Goal: Task Accomplishment & Management: Use online tool/utility

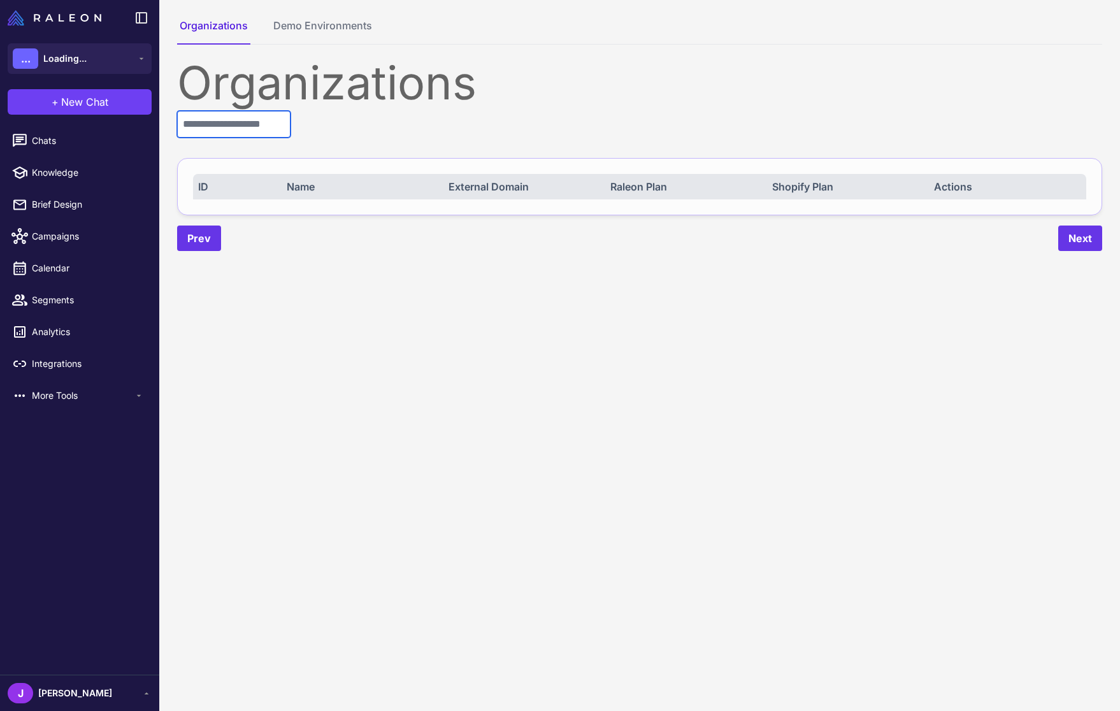
click at [203, 120] on input "text" at bounding box center [233, 124] width 113 height 27
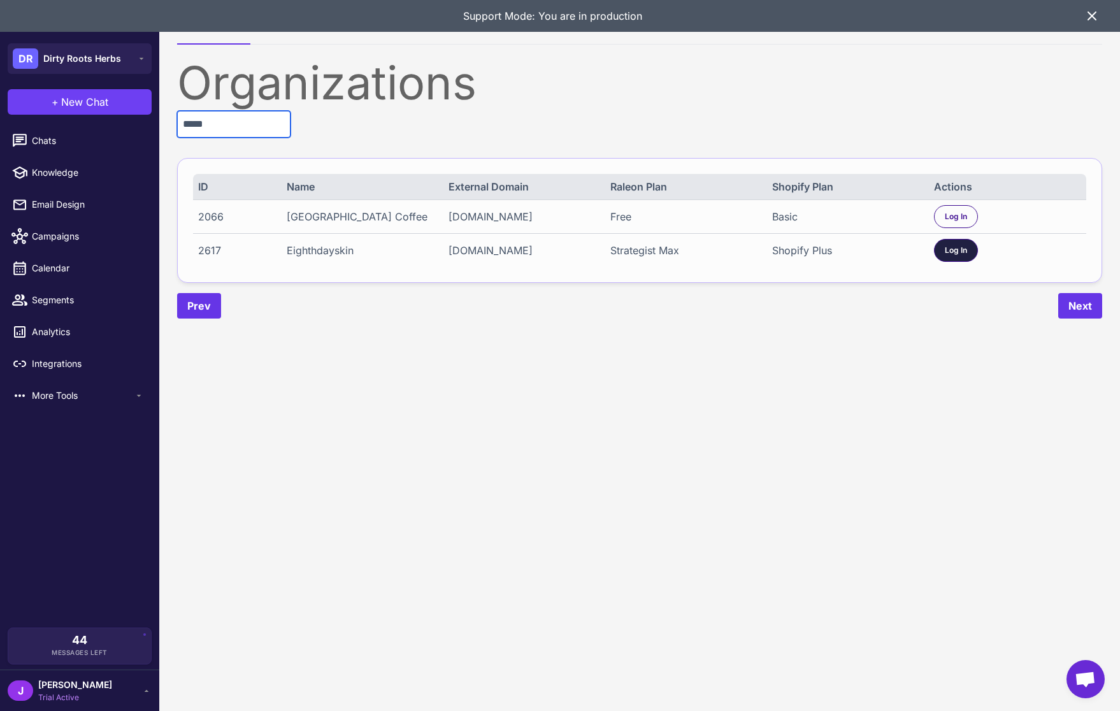
type input "*****"
click at [949, 249] on span "Log In" at bounding box center [956, 250] width 22 height 11
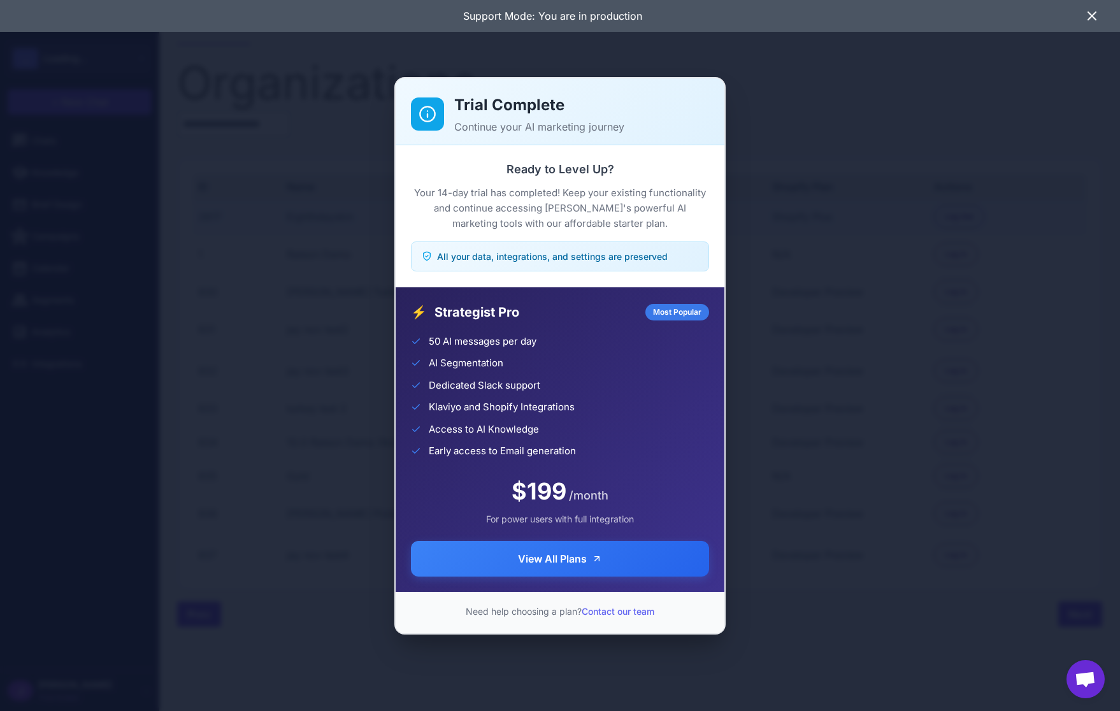
click at [214, 217] on div "Trial Complete Continue your AI marketing journey Ready to Level Up? Your 14-da…" at bounding box center [560, 355] width 1120 height 691
click at [213, 217] on div "Trial Complete Continue your AI marketing journey Ready to Level Up? Your 14-da…" at bounding box center [560, 355] width 1120 height 691
click at [1037, 499] on div "Trial Complete Continue your AI marketing journey Ready to Level Up? Your 14-da…" at bounding box center [560, 355] width 1120 height 691
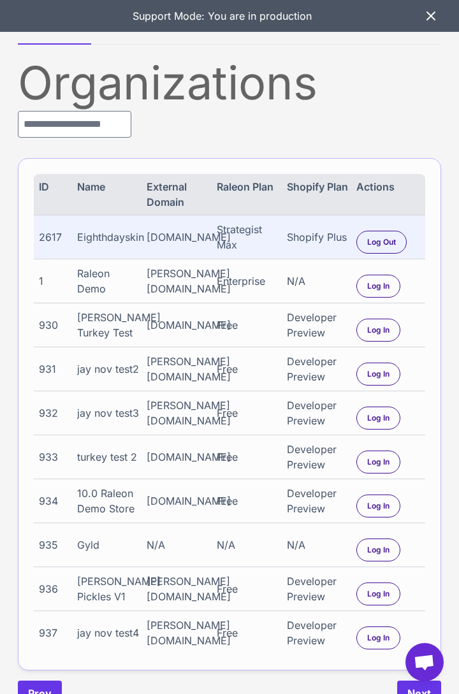
click at [50, 234] on div "2617" at bounding box center [55, 236] width 32 height 15
copy div "2617"
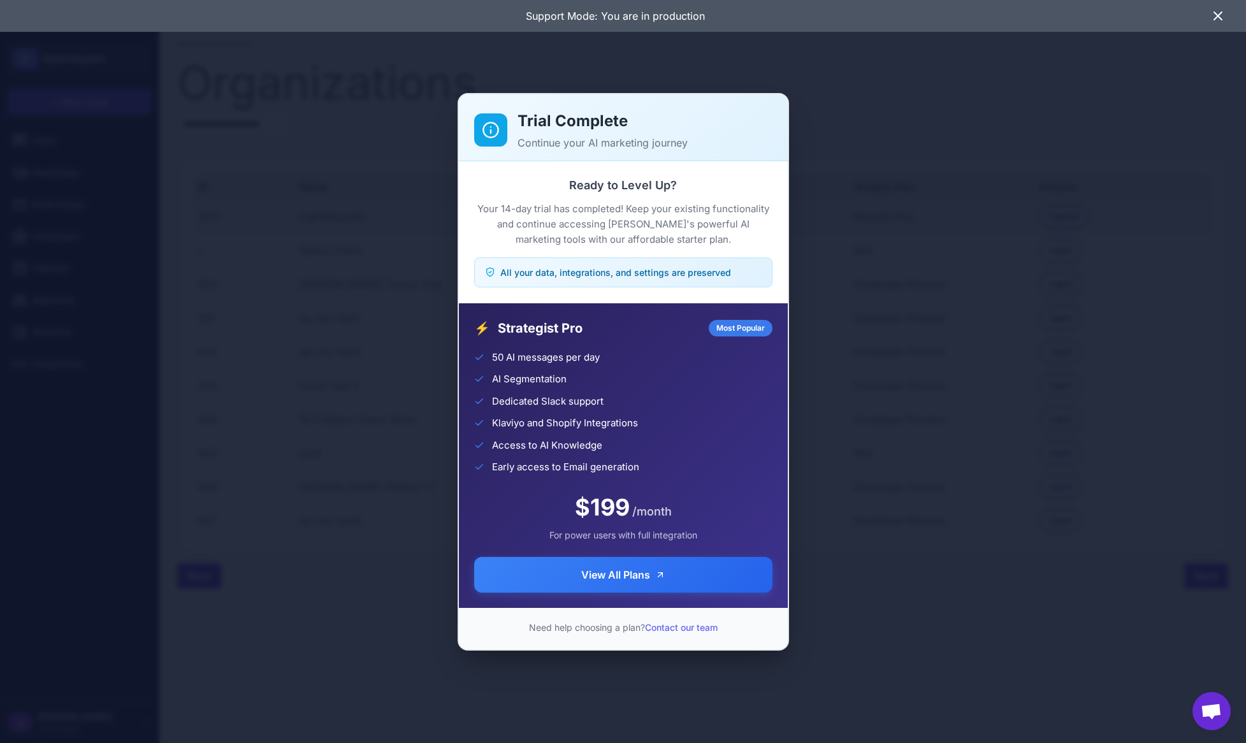
click at [1119, 15] on icon at bounding box center [1217, 15] width 15 height 15
click at [1222, 17] on icon at bounding box center [1217, 15] width 15 height 15
click at [424, 240] on div "Trial Complete Continue your AI marketing journey Ready to Level Up? Your 14-da…" at bounding box center [623, 371] width 1246 height 722
click at [299, 421] on div "Trial Complete Continue your AI marketing journey Ready to Level Up? Your 14-da…" at bounding box center [623, 371] width 1246 height 722
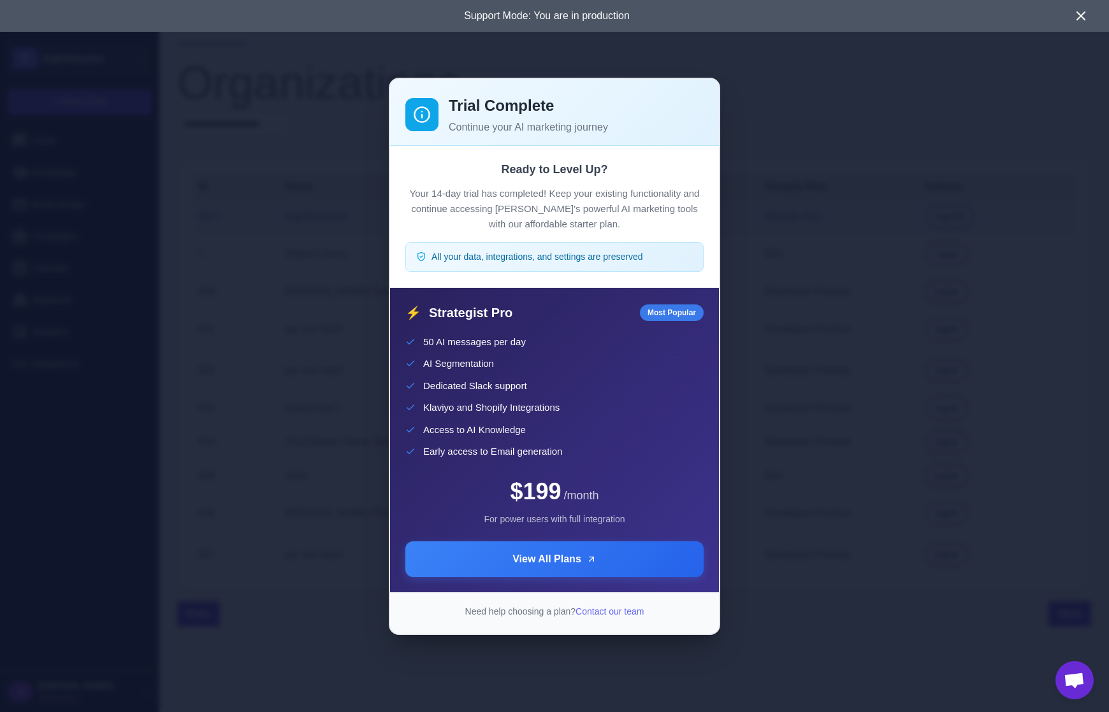
click at [1002, 590] on div "Trial Complete Continue your AI marketing journey Ready to Level Up? Your 14-da…" at bounding box center [554, 356] width 1109 height 692
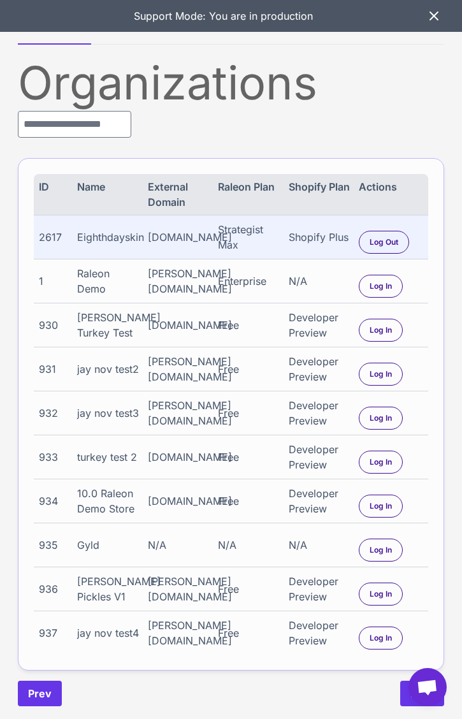
click at [434, 15] on icon at bounding box center [433, 15] width 15 height 15
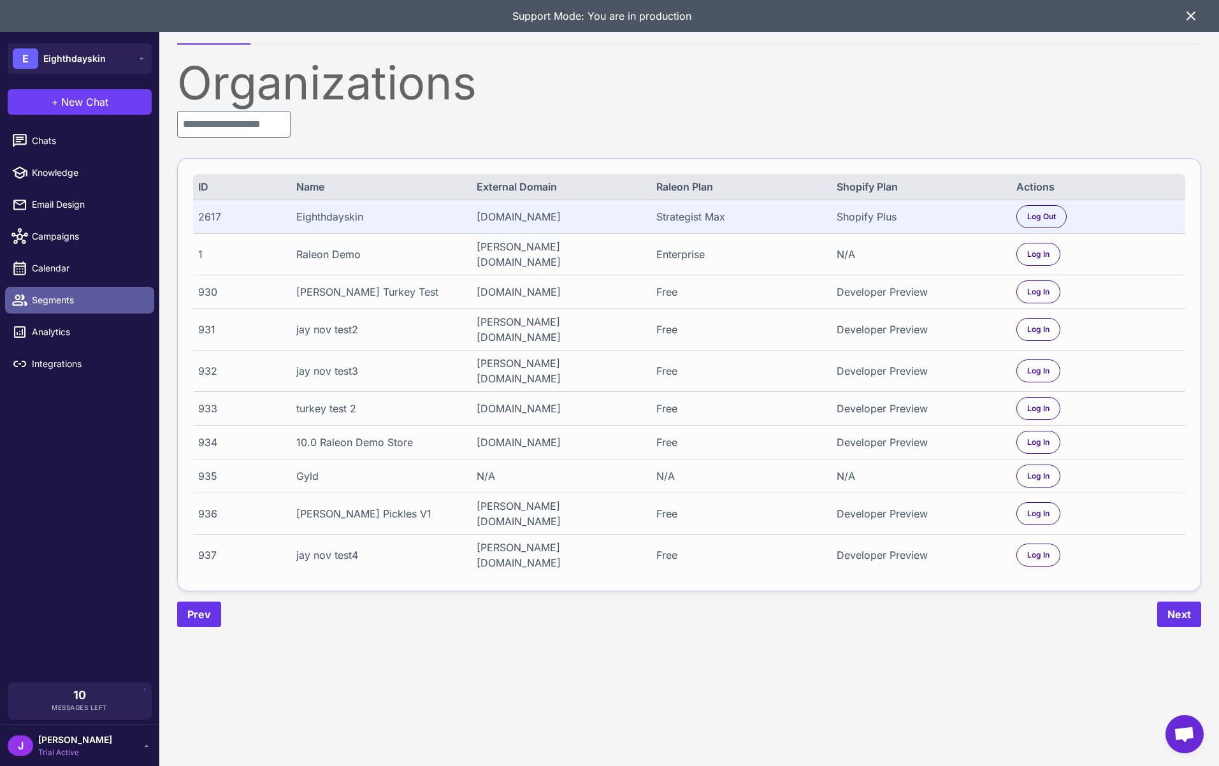
click at [46, 296] on span "Segments" at bounding box center [88, 300] width 112 height 14
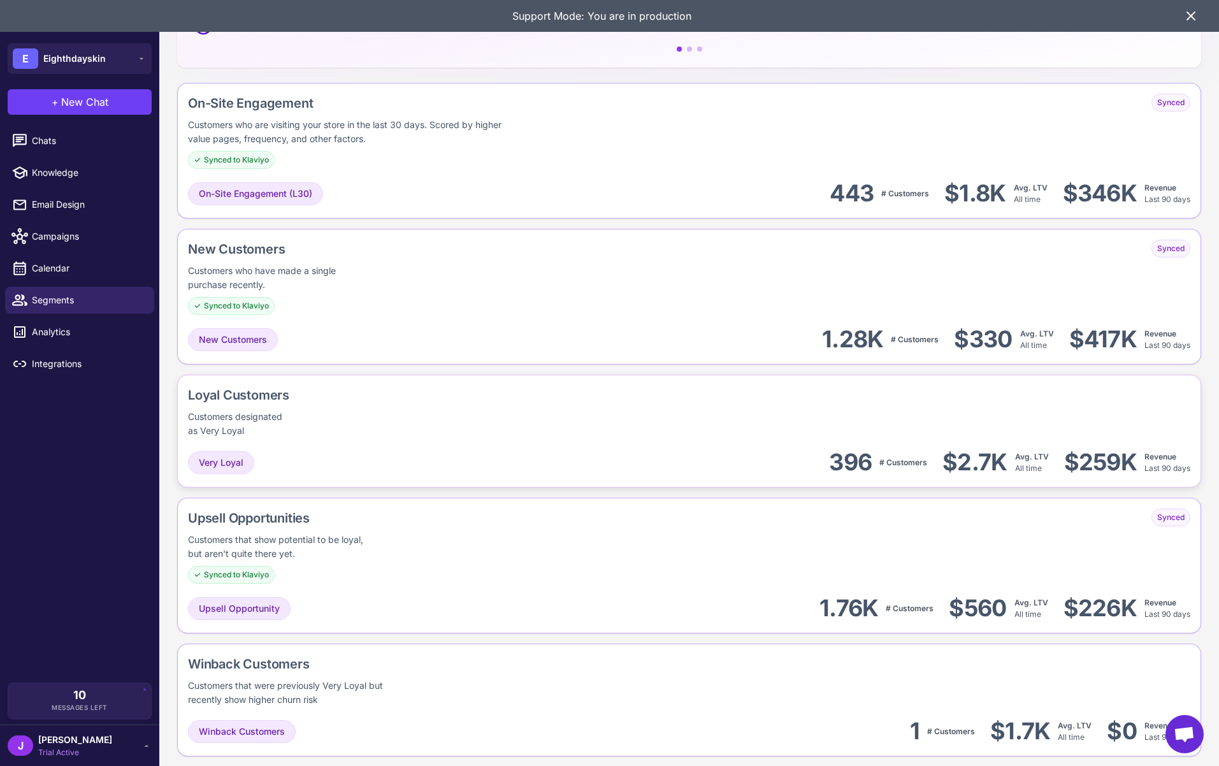
scroll to position [261, 0]
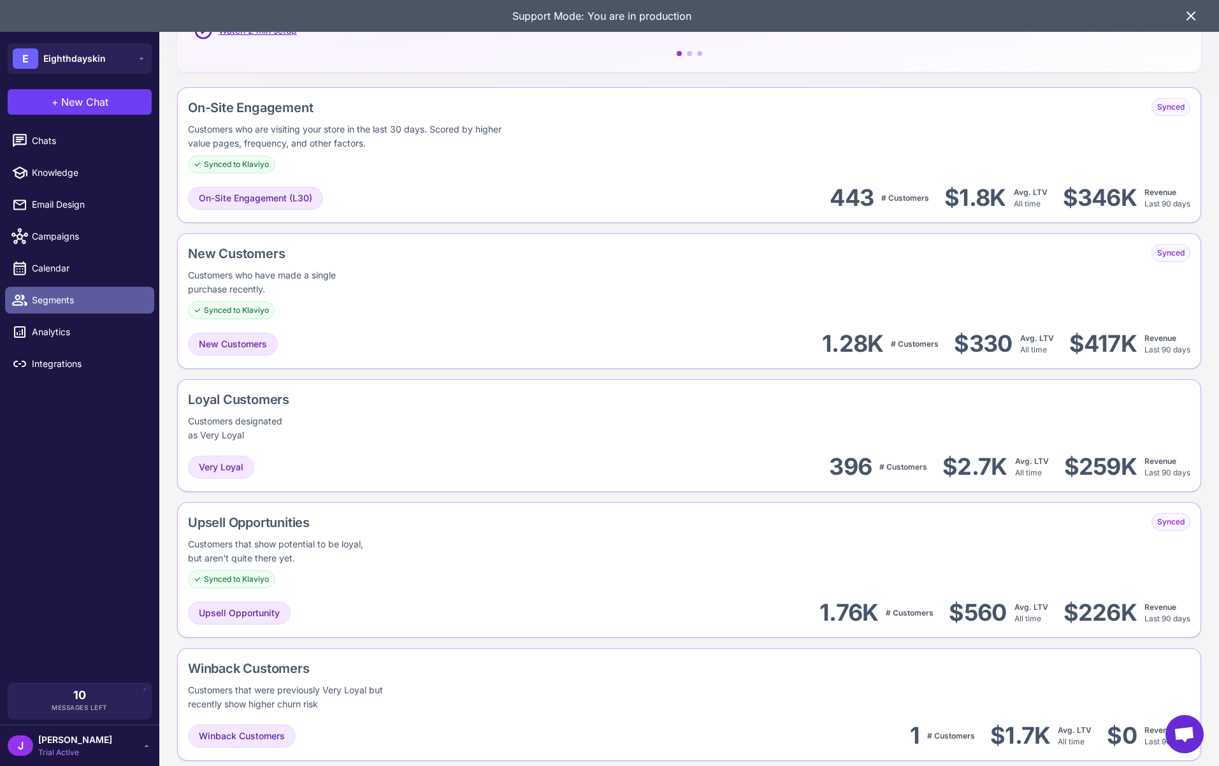
click at [62, 300] on span "Segments" at bounding box center [88, 300] width 112 height 14
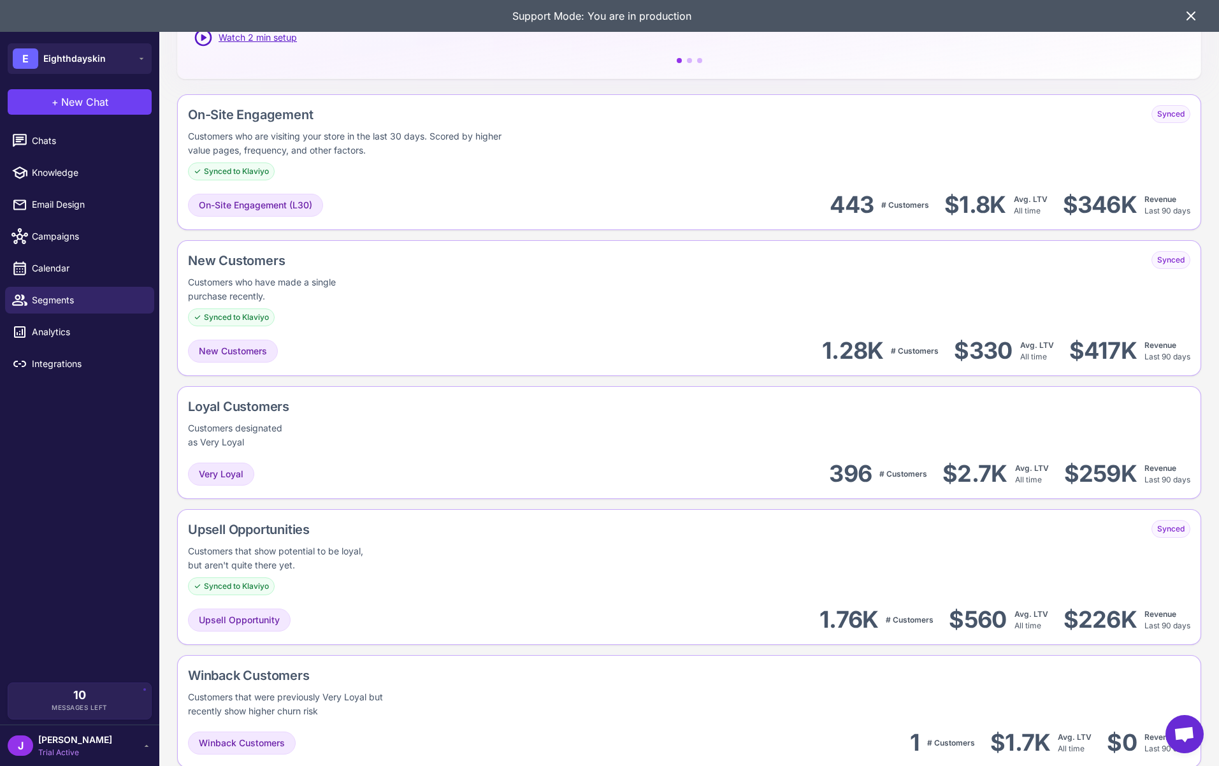
scroll to position [255, 0]
click at [461, 16] on icon at bounding box center [1191, 16] width 8 height 8
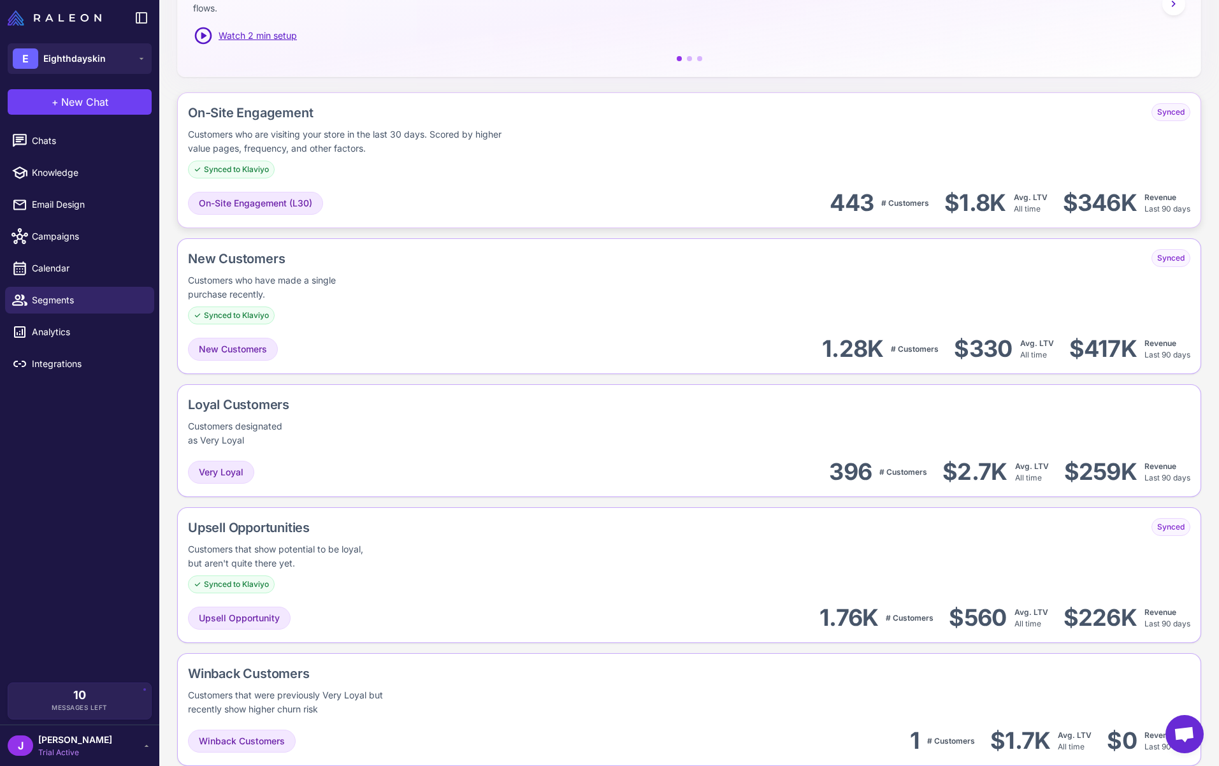
scroll to position [0, 0]
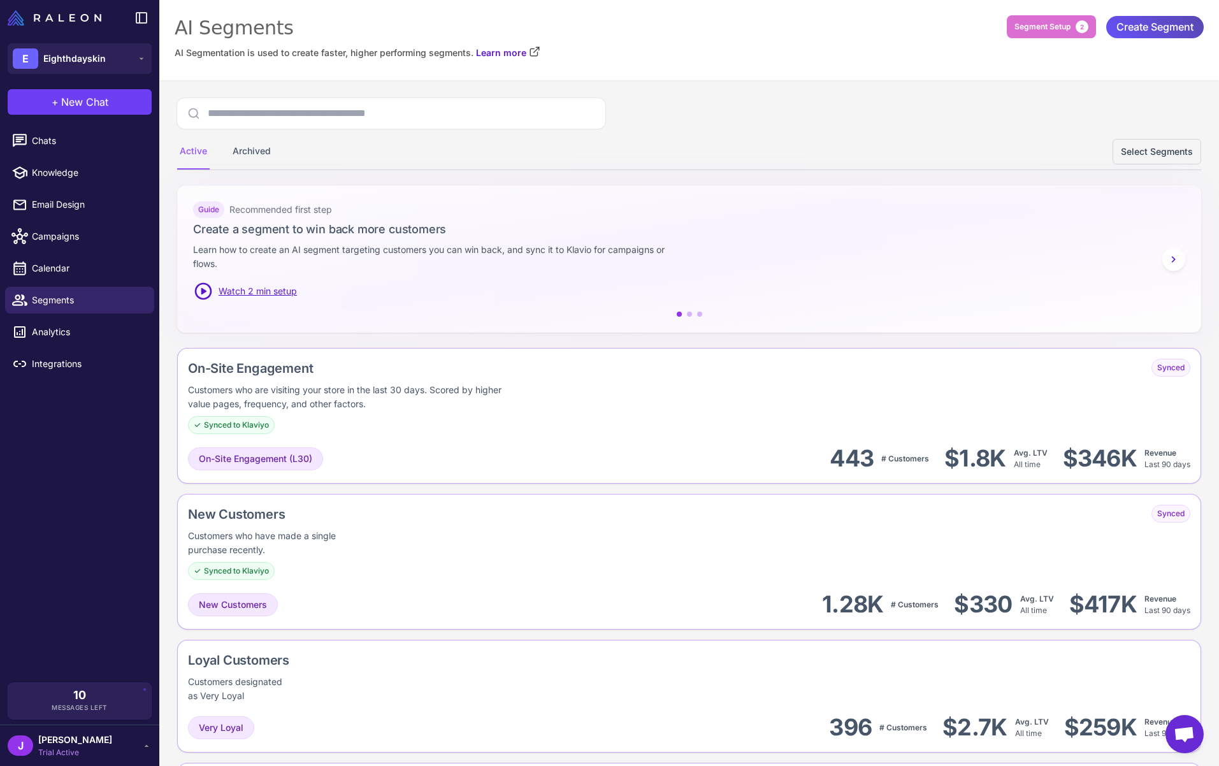
click at [461, 27] on span "Create Segment" at bounding box center [1154, 27] width 77 height 22
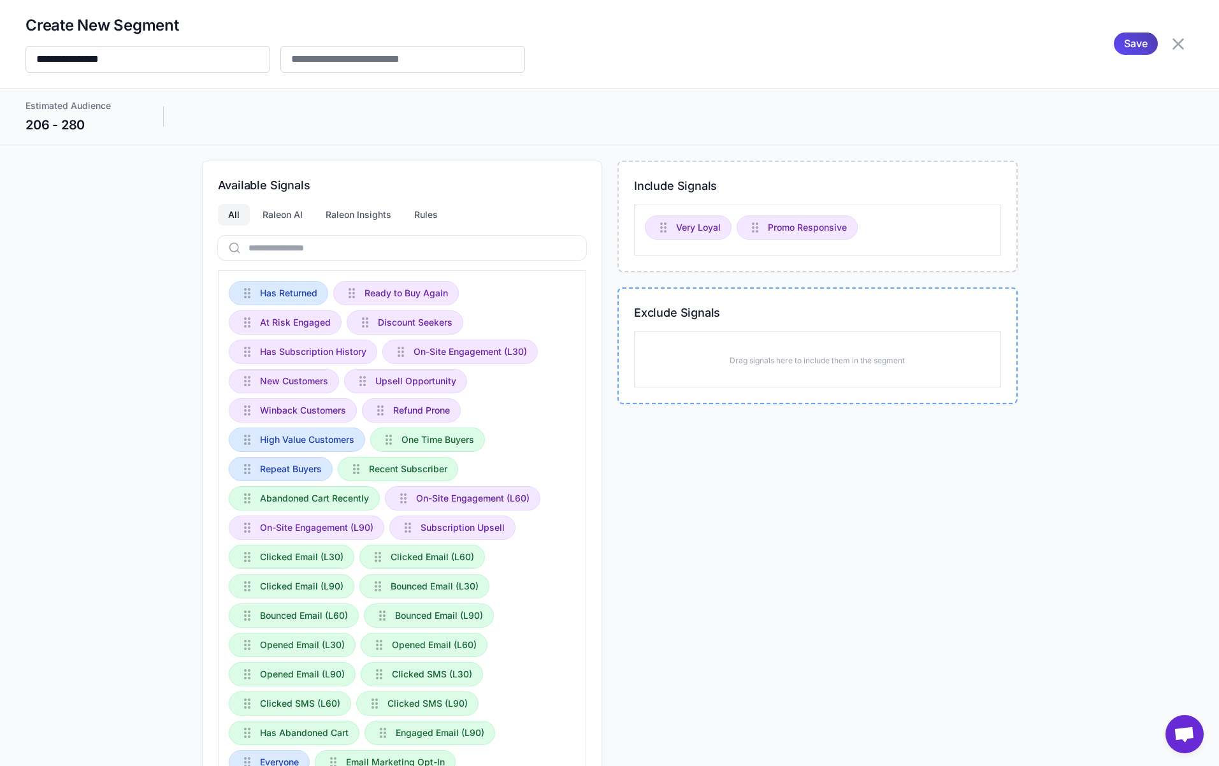
click at [461, 311] on h3 "Exclude Signals" at bounding box center [817, 312] width 367 height 17
click at [461, 416] on div "Include Signals Drag signals here to include them in the segment Exclude Signal…" at bounding box center [817, 513] width 400 height 704
click at [461, 568] on div "Include Signals Drag signals here to include them in the segment Exclude Signal…" at bounding box center [817, 513] width 400 height 704
click at [461, 45] on icon at bounding box center [1177, 43] width 11 height 11
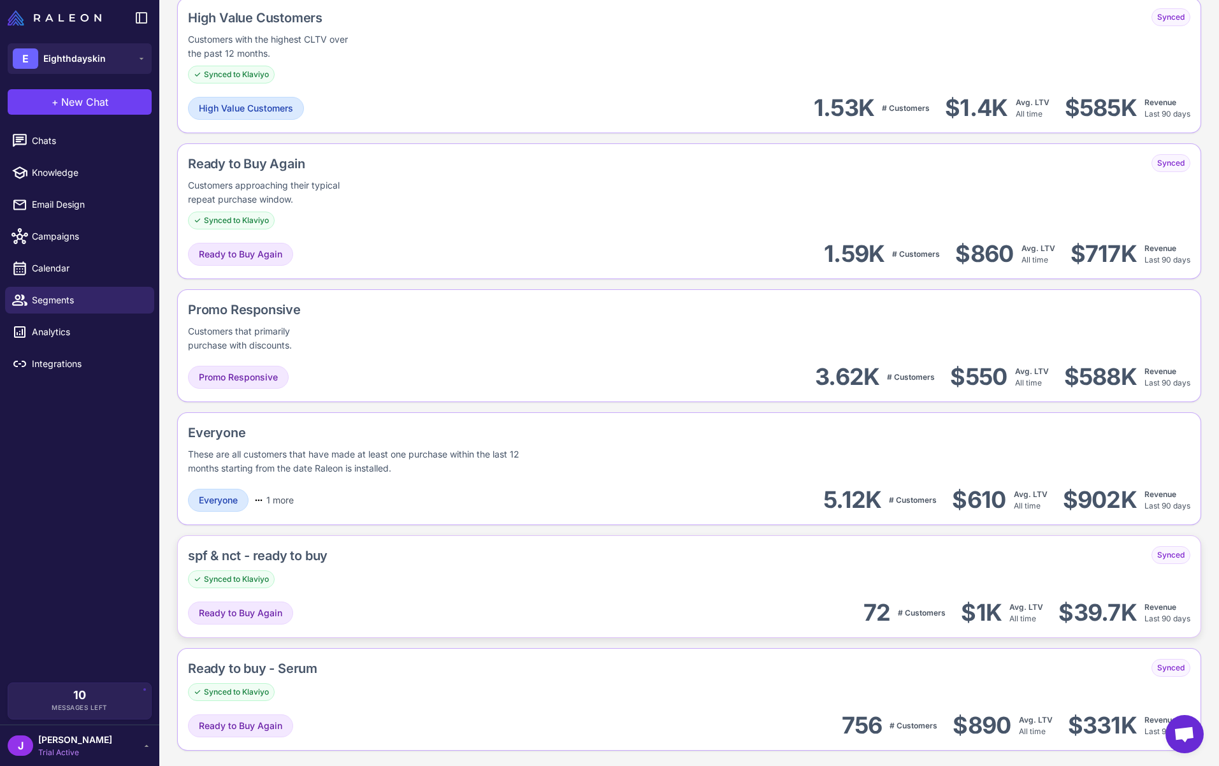
scroll to position [1160, 0]
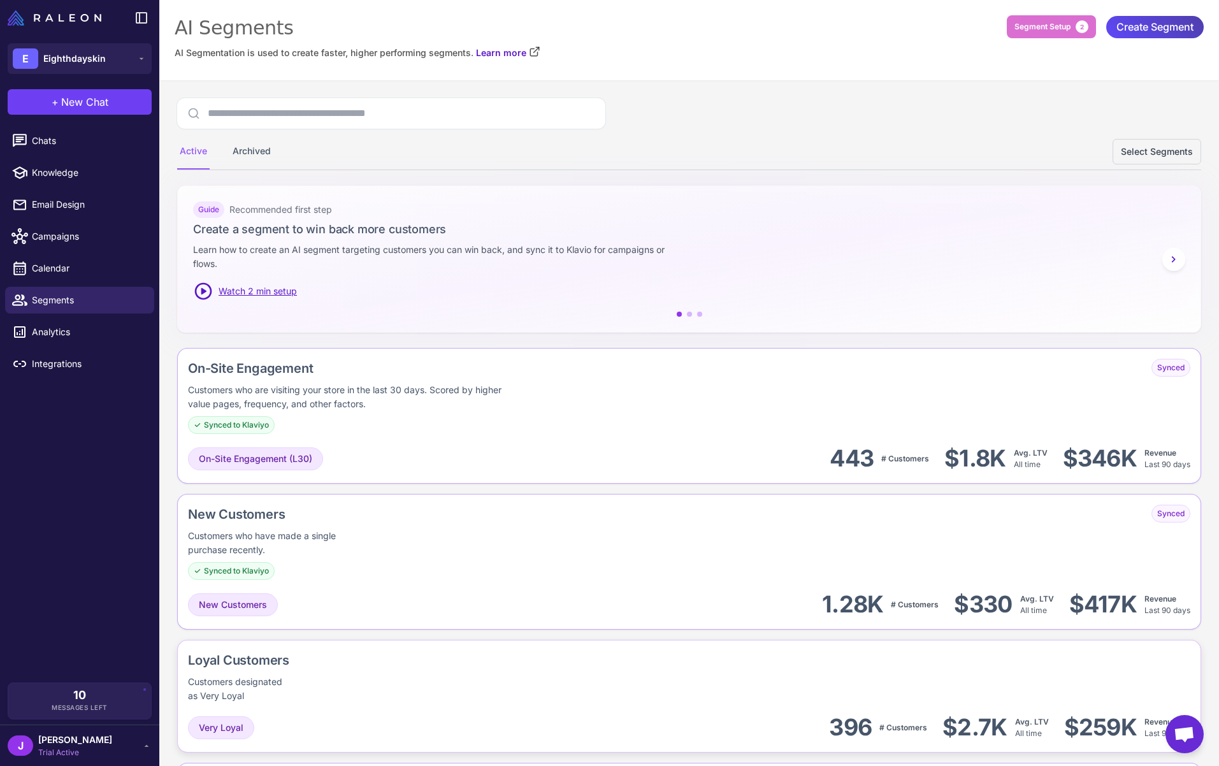
scroll to position [0, 0]
click at [461, 126] on div "Active Archived Select Segments" at bounding box center [689, 134] width 1024 height 72
